Goal: Information Seeking & Learning: Learn about a topic

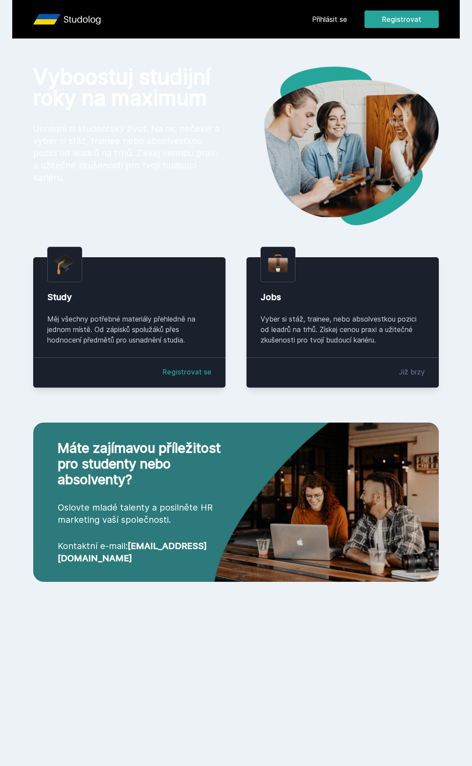
click at [333, 17] on link "Přihlásit se" at bounding box center [329, 19] width 35 height 10
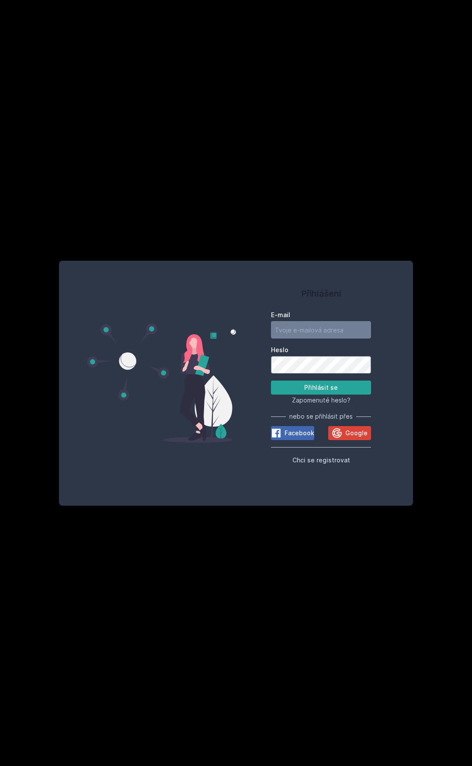
type input "[EMAIL_ADDRESS][DOMAIN_NAME]"
click at [325, 386] on button "Přihlásit se" at bounding box center [321, 387] width 100 height 14
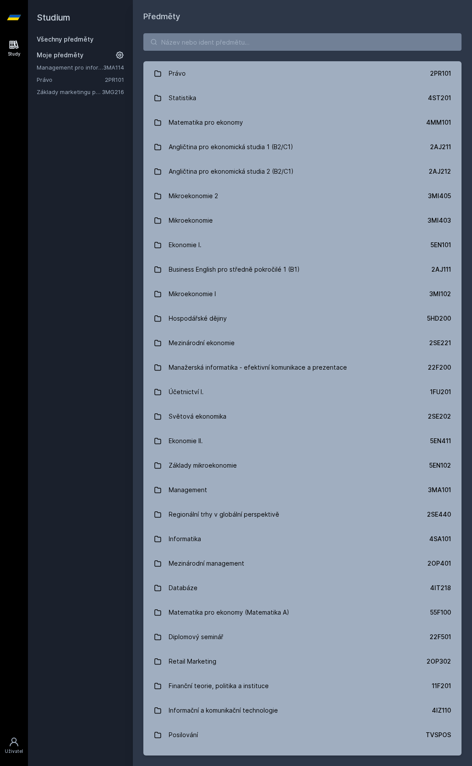
drag, startPoint x: 113, startPoint y: 196, endPoint x: 94, endPoint y: 179, distance: 26.0
drag, startPoint x: 94, startPoint y: 179, endPoint x: 84, endPoint y: 152, distance: 28.8
click at [84, 152] on div "Studium Všechny předměty Moje předměty Management pro informatiky a statistiky …" at bounding box center [80, 383] width 105 height 766
click at [202, 46] on input "search" at bounding box center [302, 41] width 318 height 17
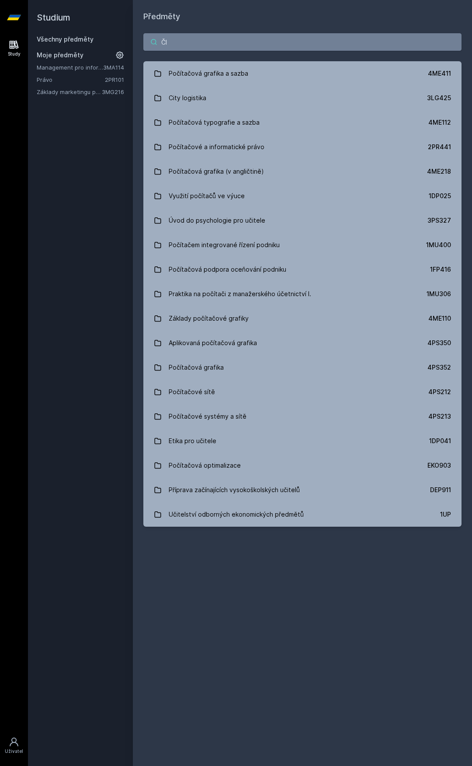
type input "Č"
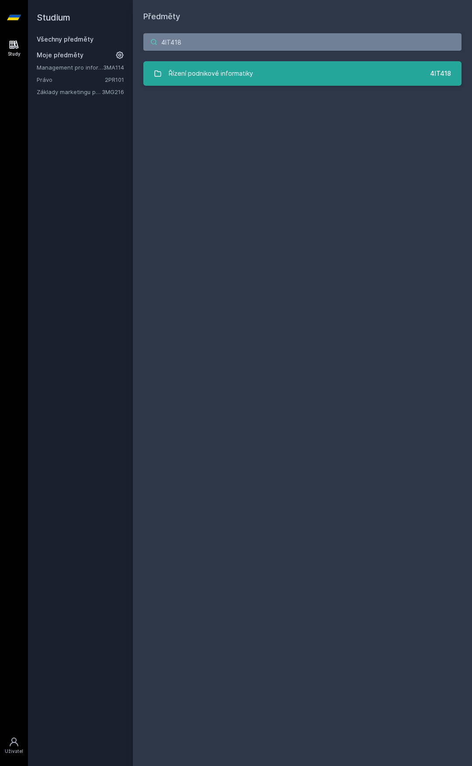
type input "4IT418"
click at [237, 73] on div "Řízení podnikové informatiky" at bounding box center [211, 73] width 84 height 17
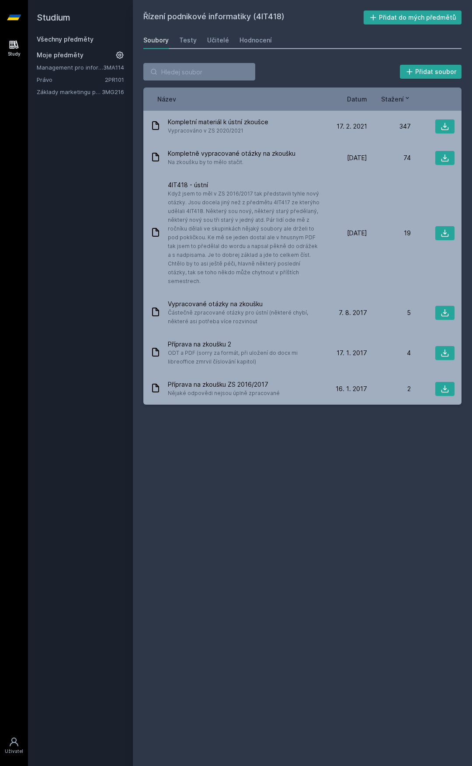
drag, startPoint x: 252, startPoint y: 157, endPoint x: 43, endPoint y: 218, distance: 217.1
drag, startPoint x: 43, startPoint y: 218, endPoint x: 58, endPoint y: 190, distance: 31.1
drag, startPoint x: 58, startPoint y: 190, endPoint x: 59, endPoint y: 185, distance: 5.4
drag, startPoint x: 59, startPoint y: 185, endPoint x: 61, endPoint y: 178, distance: 7.2
drag, startPoint x: 61, startPoint y: 178, endPoint x: 64, endPoint y: 165, distance: 13.2
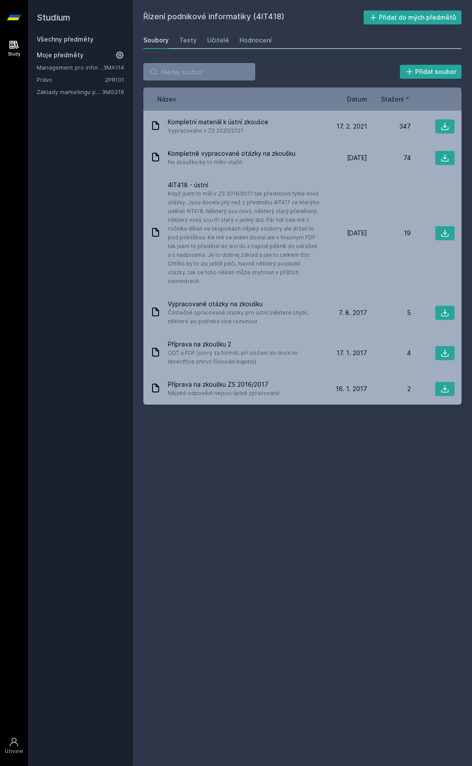
click at [66, 161] on div "Studium Všechny předměty Moje předměty Management pro informatiky a statistiky …" at bounding box center [80, 383] width 105 height 766
drag, startPoint x: 68, startPoint y: 171, endPoint x: 72, endPoint y: 149, distance: 22.1
drag, startPoint x: 72, startPoint y: 149, endPoint x: 73, endPoint y: 142, distance: 6.6
drag, startPoint x: 73, startPoint y: 138, endPoint x: 130, endPoint y: 134, distance: 57.4
click at [75, 134] on div "Studium Všechny předměty Moje předměty Management pro informatiky a statistiky …" at bounding box center [80, 383] width 105 height 766
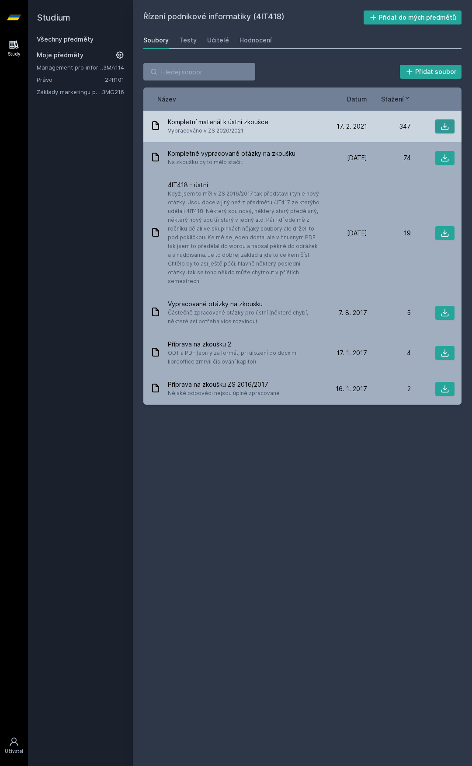
click at [446, 127] on icon at bounding box center [445, 126] width 9 height 9
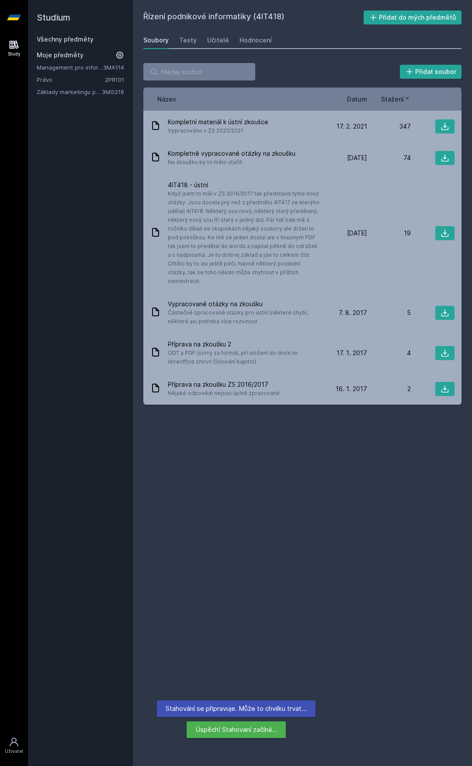
drag, startPoint x: 120, startPoint y: 220, endPoint x: 108, endPoint y: 199, distance: 23.5
drag, startPoint x: 108, startPoint y: 199, endPoint x: 107, endPoint y: 189, distance: 10.2
drag, startPoint x: 107, startPoint y: 189, endPoint x: 105, endPoint y: 175, distance: 14.1
drag, startPoint x: 105, startPoint y: 175, endPoint x: 105, endPoint y: 168, distance: 7.4
drag, startPoint x: 105, startPoint y: 168, endPoint x: 106, endPoint y: 161, distance: 6.6
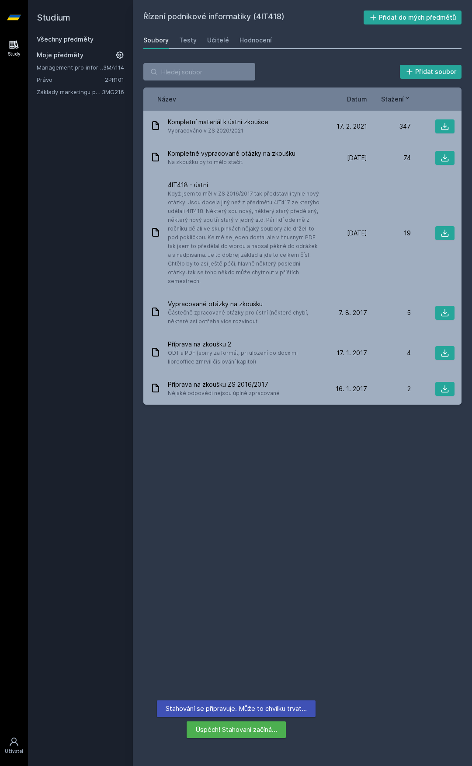
click at [106, 159] on div "Studium Všechny předměty Moje předměty Management pro informatiky a statistiky …" at bounding box center [80, 383] width 105 height 766
click at [411, 20] on button "Přidat do mých předmětů" at bounding box center [413, 17] width 98 height 14
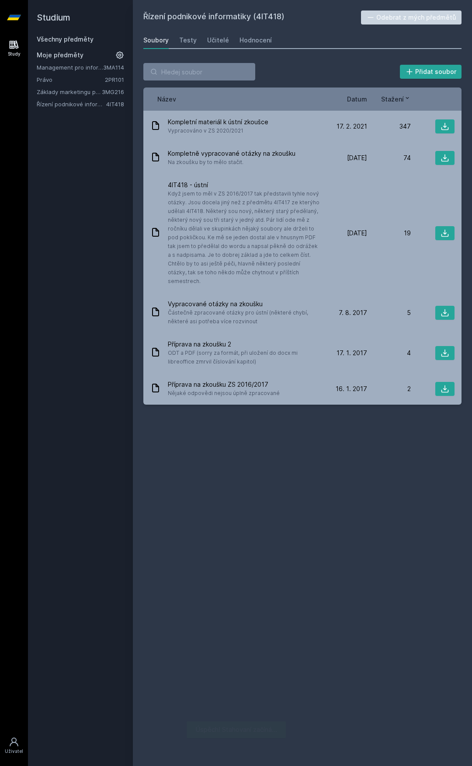
drag, startPoint x: 119, startPoint y: 163, endPoint x: 99, endPoint y: 142, distance: 28.8
drag, startPoint x: 99, startPoint y: 142, endPoint x: 95, endPoint y: 135, distance: 8.0
click at [95, 135] on div "Studium Všechny předměty Moje předměty Management pro informatiky a statistiky …" at bounding box center [80, 383] width 105 height 766
click at [191, 39] on div "Testy" at bounding box center [187, 40] width 17 height 9
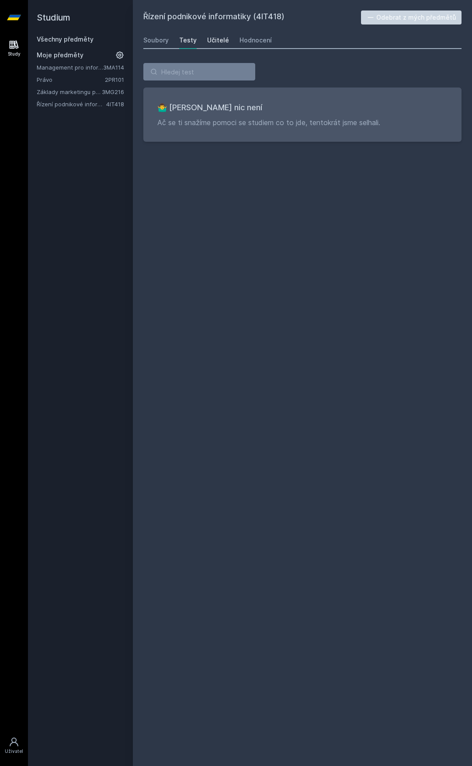
click at [215, 40] on div "Učitelé" at bounding box center [218, 40] width 22 height 9
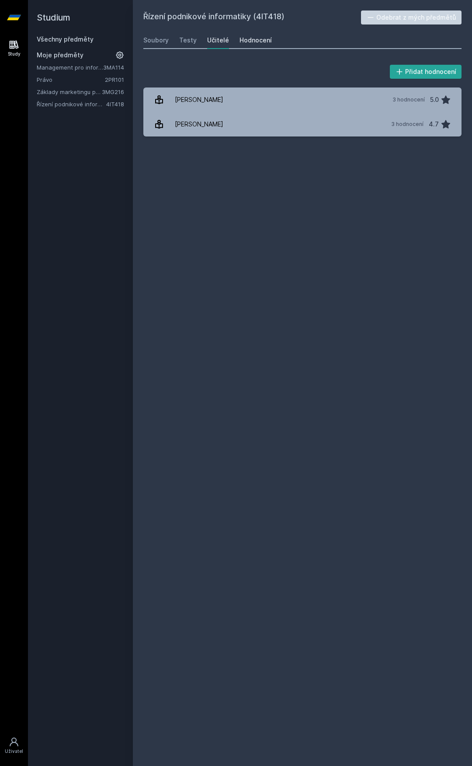
click at [252, 42] on div "Hodnocení" at bounding box center [256, 40] width 32 height 9
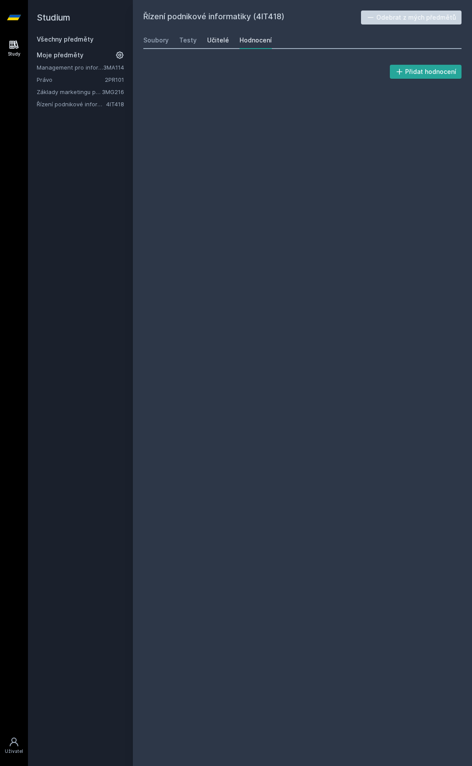
click at [214, 40] on div "Učitelé" at bounding box center [218, 40] width 22 height 9
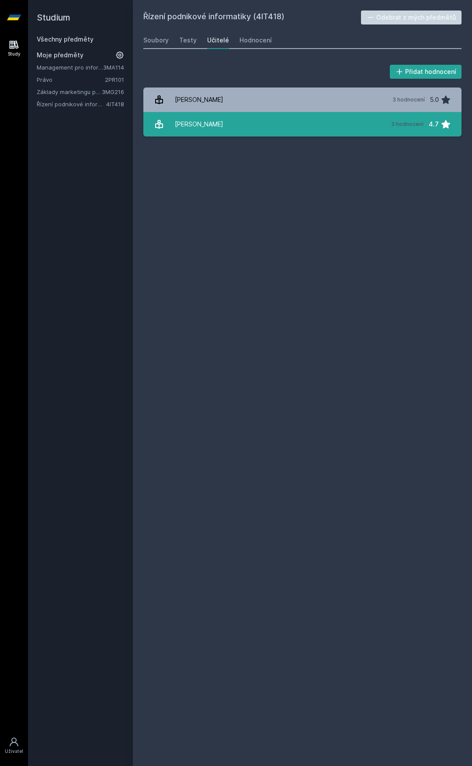
click at [289, 118] on link "[PERSON_NAME] 3 hodnocení 4.7" at bounding box center [302, 124] width 318 height 24
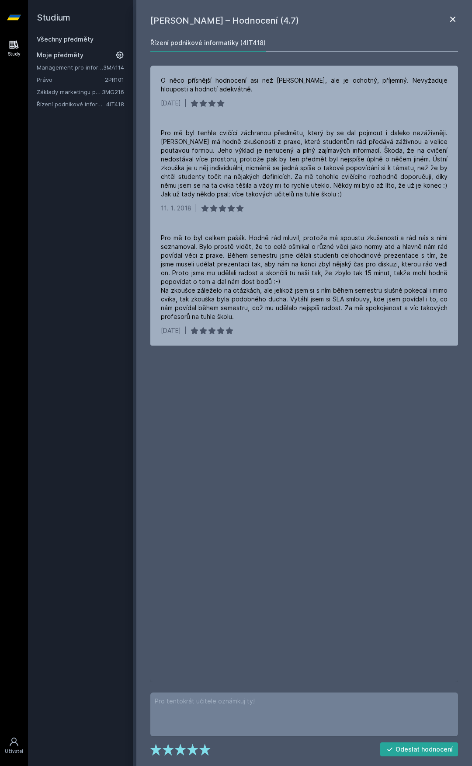
click at [454, 18] on icon at bounding box center [452, 19] width 5 height 5
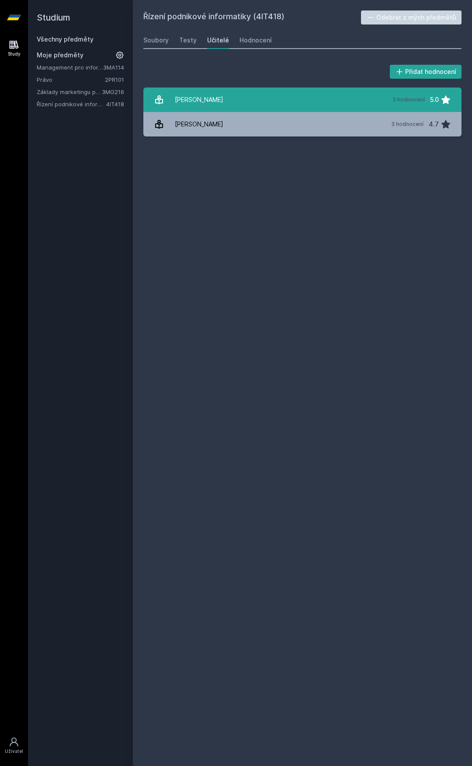
click at [289, 97] on link "[PERSON_NAME] 3 hodnocení 5.0" at bounding box center [302, 99] width 318 height 24
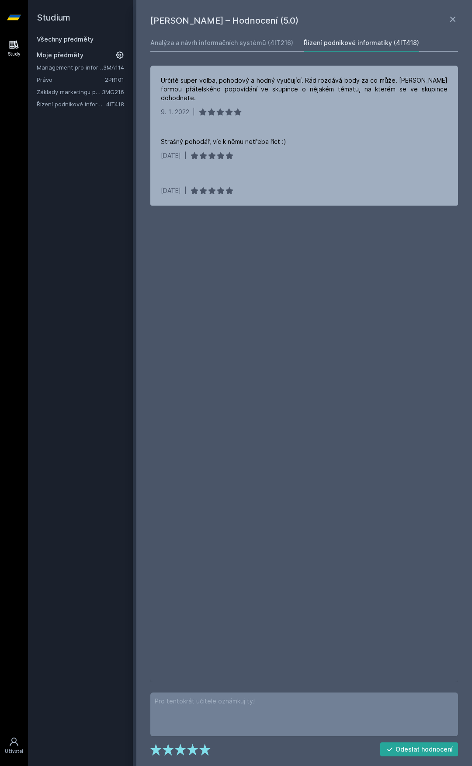
drag, startPoint x: 286, startPoint y: 251, endPoint x: 273, endPoint y: 239, distance: 18.0
drag, startPoint x: 273, startPoint y: 239, endPoint x: 265, endPoint y: 233, distance: 10.0
drag, startPoint x: 265, startPoint y: 233, endPoint x: 258, endPoint y: 227, distance: 9.3
click at [258, 227] on div "Určitě super volba, pohodový a hodný vyučující. Rád rozdává body za co může. [P…" at bounding box center [304, 374] width 308 height 616
click at [270, 241] on div "Určitě super volba, pohodový a hodný vyučující. Rád rozdává body za co může. [P…" at bounding box center [304, 374] width 308 height 616
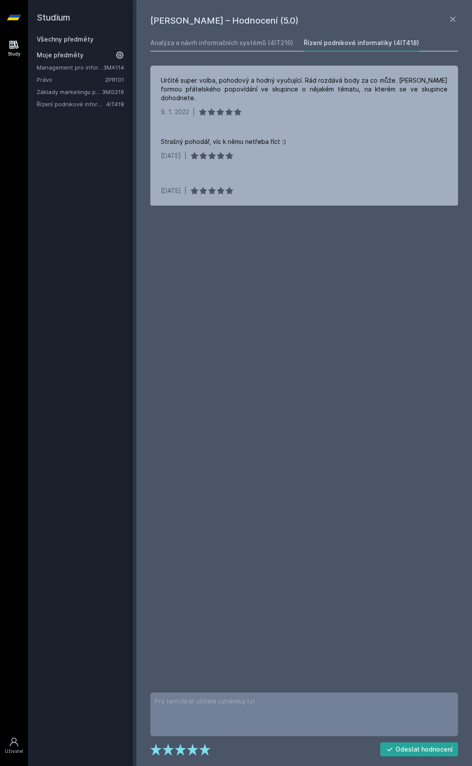
drag, startPoint x: 276, startPoint y: 246, endPoint x: 274, endPoint y: 241, distance: 5.3
drag, startPoint x: 271, startPoint y: 235, endPoint x: 271, endPoint y: 226, distance: 8.3
drag, startPoint x: 271, startPoint y: 226, endPoint x: 271, endPoint y: 222, distance: 4.8
drag, startPoint x: 271, startPoint y: 221, endPoint x: 275, endPoint y: 210, distance: 11.5
click at [270, 218] on div "Určitě super volba, pohodový a hodný vyučující. Rád rozdává body za co může. [P…" at bounding box center [304, 374] width 308 height 616
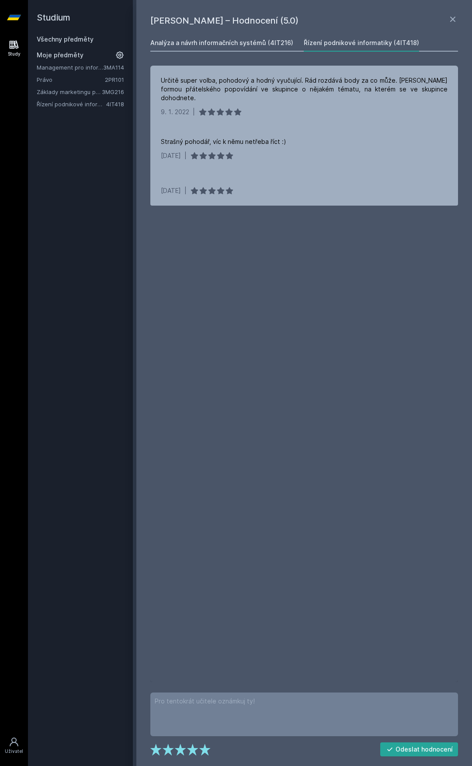
click at [191, 46] on div "Analýza a návrh informačních systémů (4IT216)" at bounding box center [221, 42] width 143 height 9
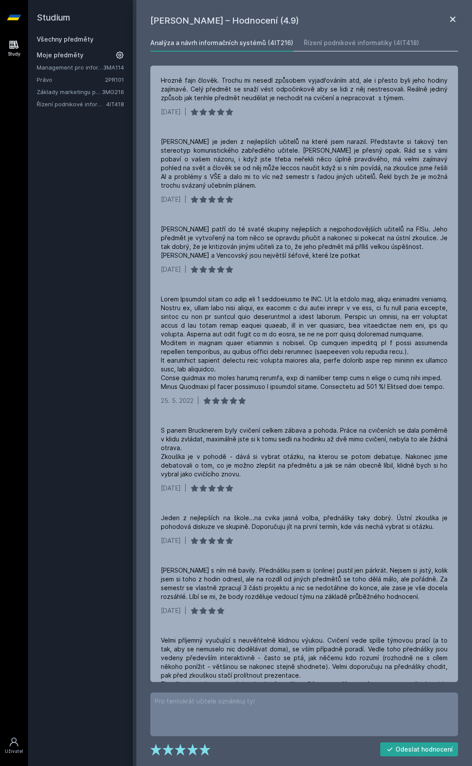
click at [454, 18] on icon at bounding box center [452, 19] width 5 height 5
